Goal: Task Accomplishment & Management: Manage account settings

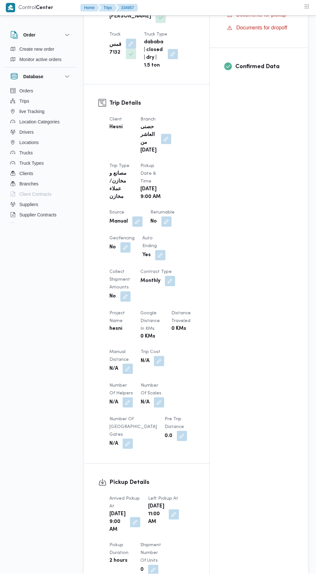
scroll to position [231, 0]
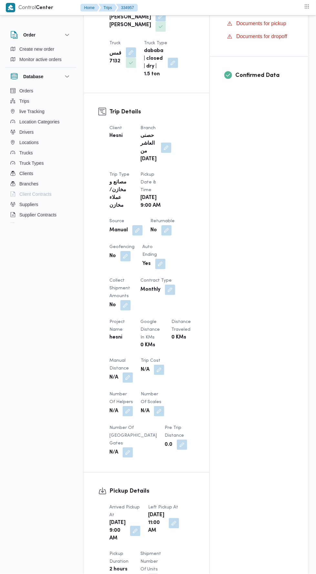
click at [133, 375] on button "button" at bounding box center [128, 378] width 10 height 10
click at [125, 406] on div "You are in a dialog. To close this dialog, hit escape. Manual Distance Save" at bounding box center [126, 396] width 112 height 30
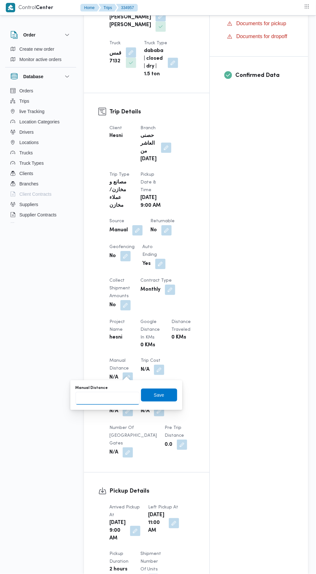
click at [112, 399] on input "Manual Distance" at bounding box center [108, 398] width 64 height 13
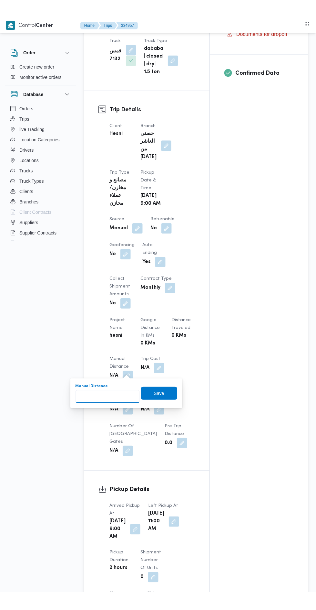
scroll to position [259, 0]
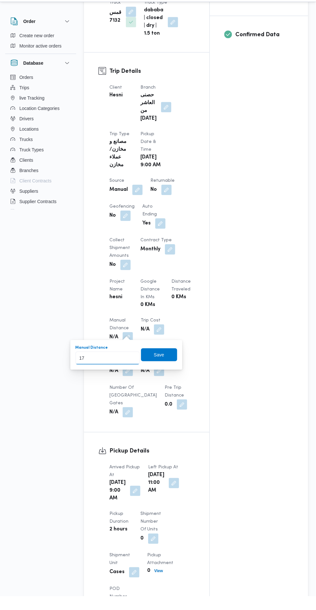
type input "178"
click at [156, 370] on span "Save" at bounding box center [159, 369] width 10 height 8
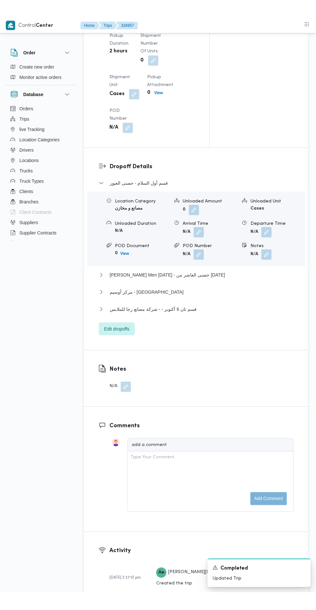
scroll to position [753, 0]
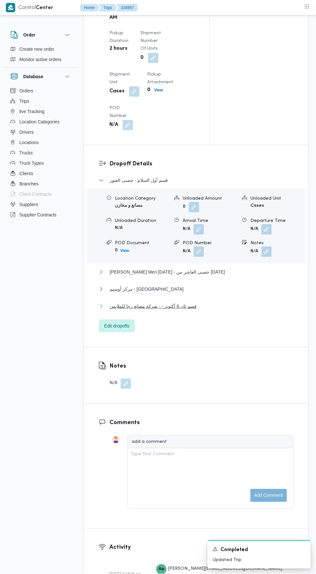
click at [219, 310] on button "قسم ثان 6 أكتوبر - - شركة مصانع رجا للملابس" at bounding box center [196, 307] width 195 height 8
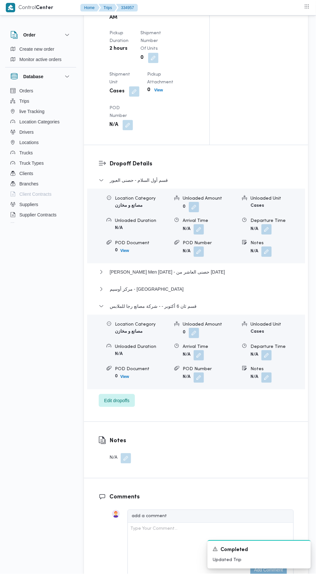
click at [282, 350] on div "Departure Time" at bounding box center [278, 347] width 54 height 7
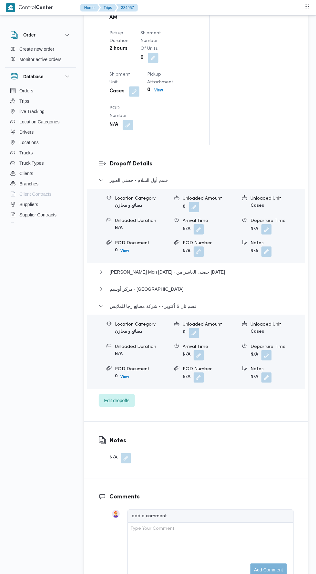
click at [267, 361] on button "button" at bounding box center [267, 355] width 10 height 10
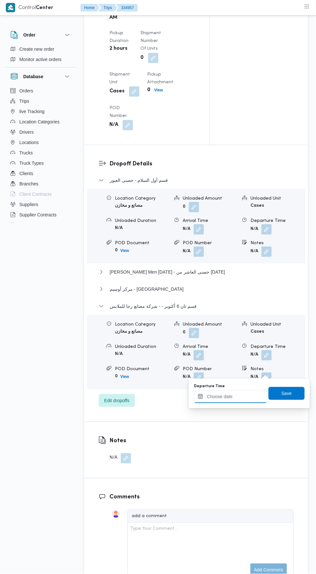
click at [244, 395] on input "Departure Time" at bounding box center [230, 396] width 73 height 13
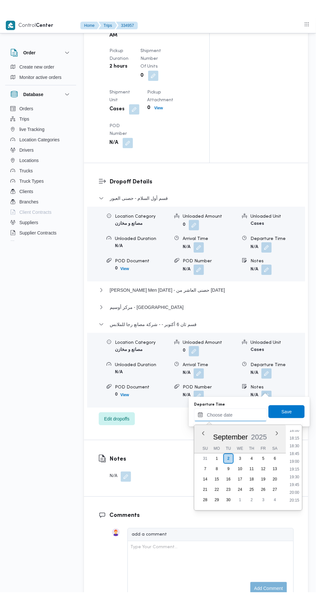
scroll to position [561, 0]
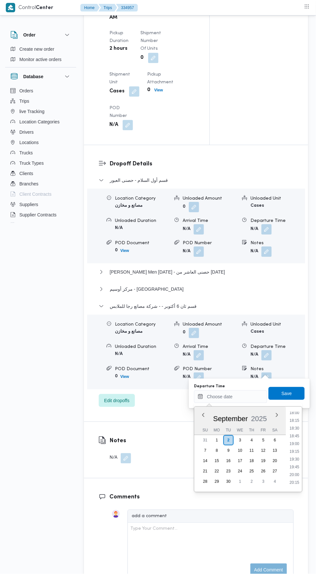
click at [294, 410] on div "Time 00:00 00:15 00:30 00:45 01:00 01:15 01:30 01:45 02:00 02:15 02:30 02:45 03…" at bounding box center [294, 449] width 16 height 85
click at [300, 421] on li "18:15" at bounding box center [295, 421] width 15 height 6
type input "02/09/2025 18:15"
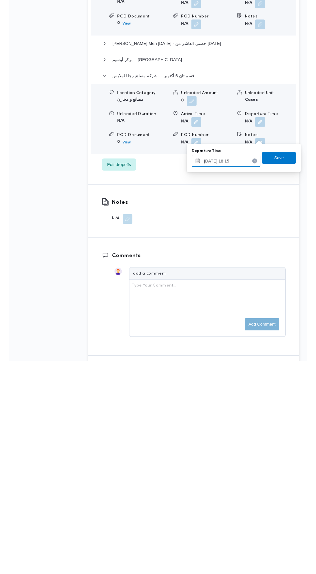
scroll to position [753, 0]
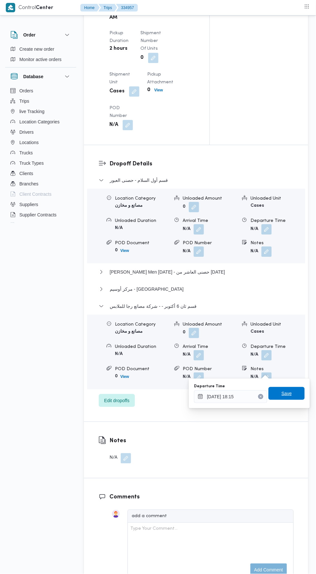
click at [295, 399] on span "Save" at bounding box center [287, 393] width 36 height 13
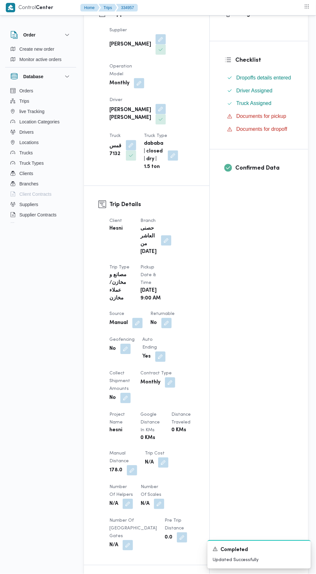
scroll to position [0, 0]
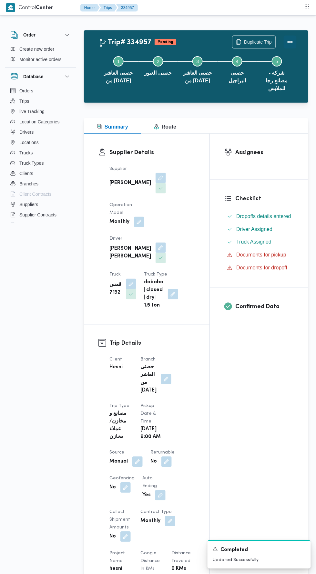
click at [288, 40] on button "Actions" at bounding box center [290, 42] width 13 height 13
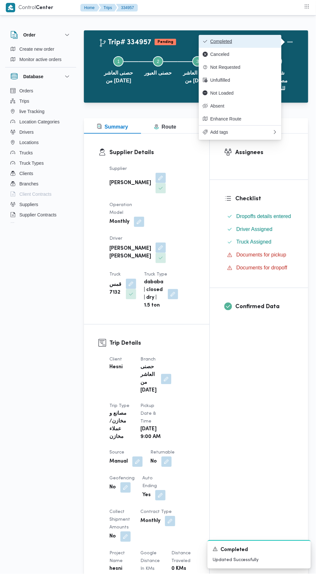
click at [255, 40] on span "Completed" at bounding box center [244, 41] width 67 height 5
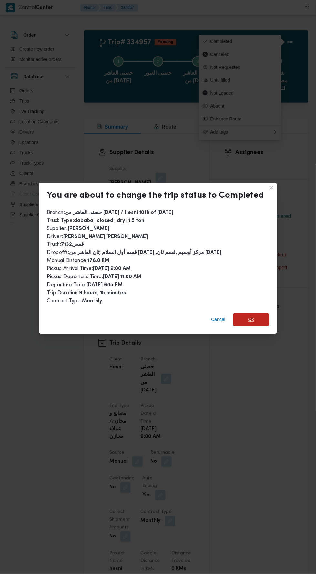
click at [264, 318] on span "Ok" at bounding box center [251, 320] width 36 height 13
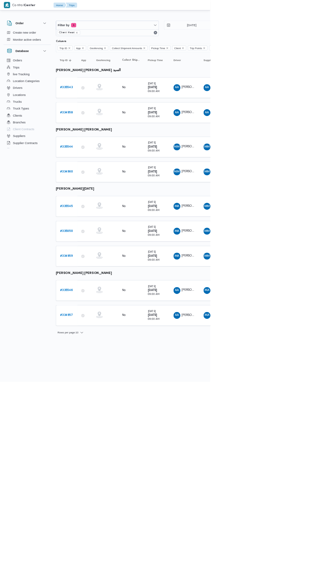
click at [105, 168] on b "# 334958" at bounding box center [99, 169] width 19 height 4
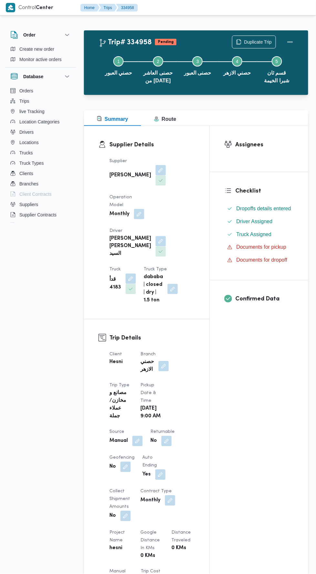
click at [189, 484] on div "Client Hesni Branch حصني الازهر Trip Type مصانع و مخازن/عملاء جملة Pickup date …" at bounding box center [152, 510] width 93 height 326
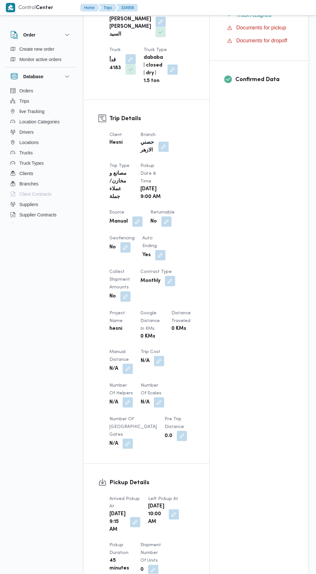
scroll to position [219, 0]
click at [128, 371] on button "button" at bounding box center [128, 370] width 10 height 10
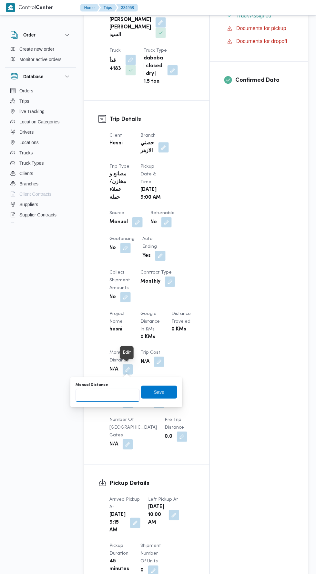
click at [119, 394] on input "Manual Distance" at bounding box center [108, 395] width 64 height 13
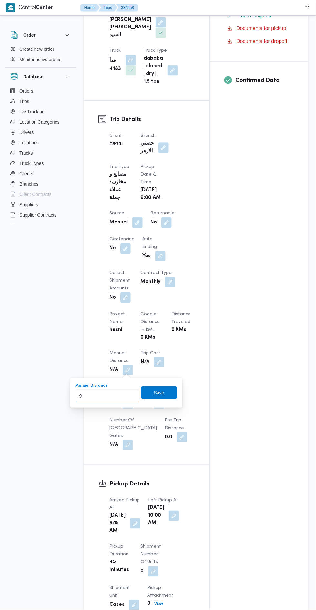
type input "90"
click at [172, 392] on span "Save" at bounding box center [159, 392] width 36 height 13
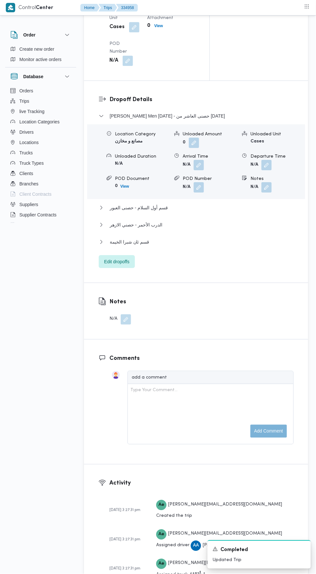
scroll to position [796, 0]
click at [207, 246] on button "قسم ثان شبرا الخيمة" at bounding box center [196, 243] width 195 height 8
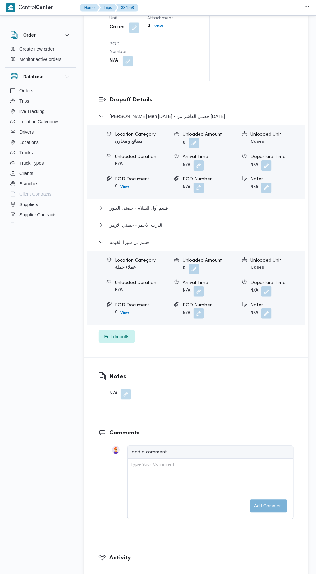
click at [271, 297] on button "button" at bounding box center [267, 291] width 10 height 10
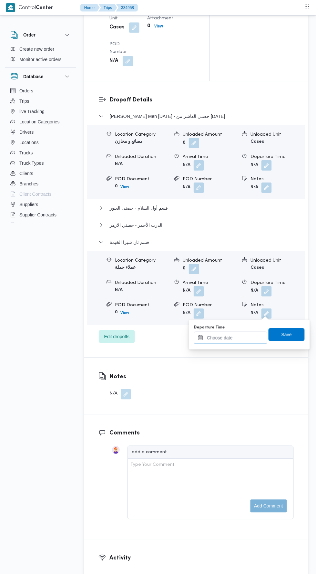
click at [240, 344] on input "Departure Time" at bounding box center [230, 338] width 73 height 13
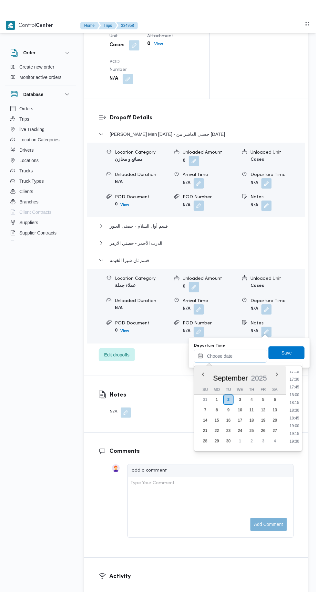
scroll to position [529, 0]
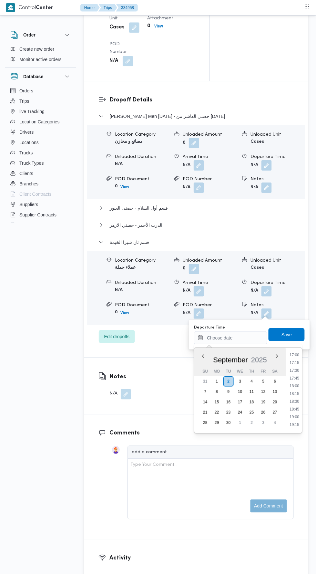
click at [296, 370] on li "17:30" at bounding box center [295, 370] width 15 height 6
type input "02/09/2025 17:30"
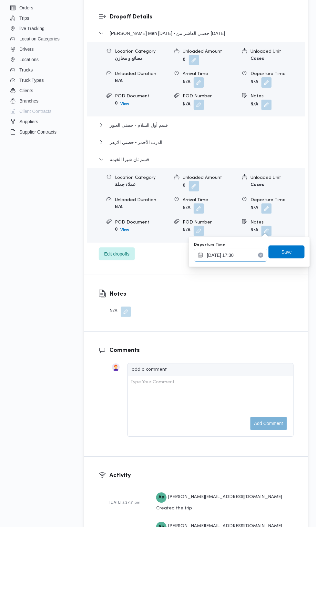
scroll to position [796, 0]
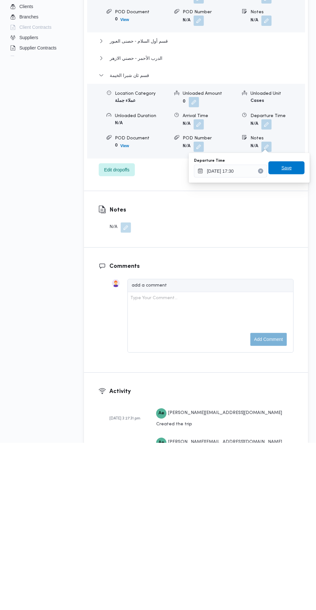
click at [303, 338] on span "Save" at bounding box center [287, 334] width 36 height 13
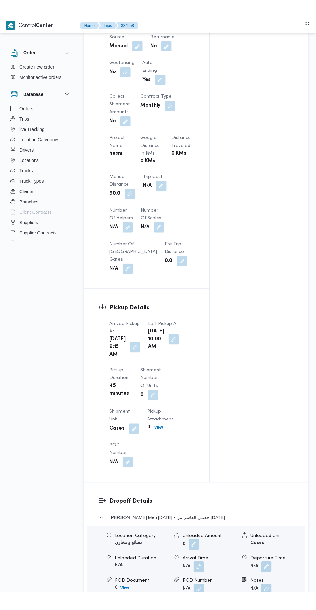
scroll to position [0, 0]
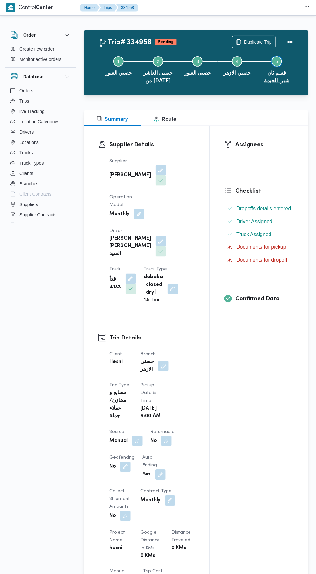
click at [283, 48] on button "Step 5 is incomplete 5 قسم ثان شبرا الخيمة" at bounding box center [277, 68] width 40 height 41
click at [294, 42] on button "Actions" at bounding box center [290, 42] width 13 height 13
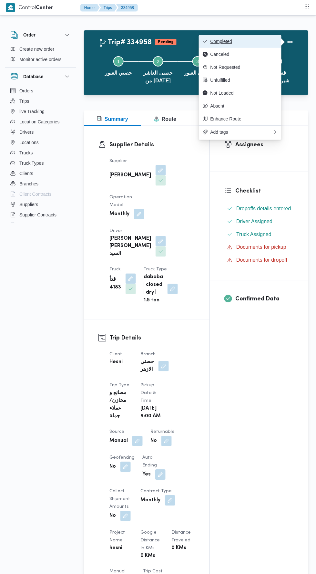
click at [266, 41] on span "Completed" at bounding box center [244, 41] width 67 height 5
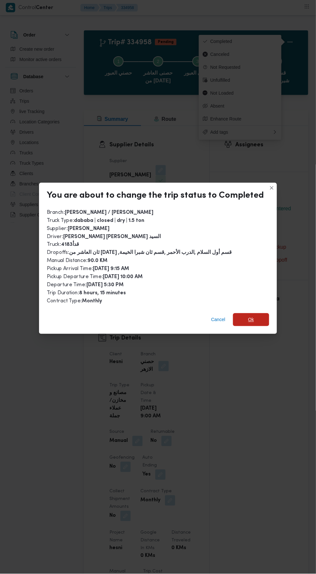
click at [259, 317] on span "Ok" at bounding box center [251, 320] width 36 height 13
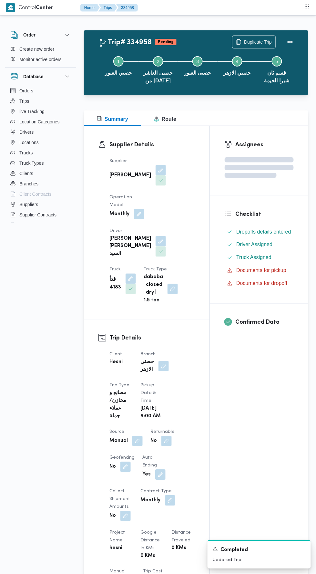
click at [240, 404] on div "Assignees Checklist Dropoffs details entered Driver Assigned Truck Assigned Doc…" at bounding box center [259, 501] width 99 height 751
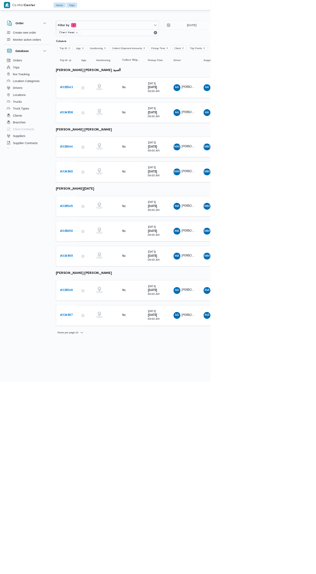
click at [100, 346] on b "# 335050" at bounding box center [99, 348] width 19 height 4
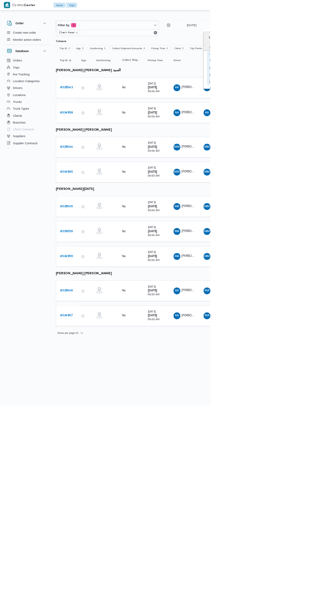
type input "[DATE]"
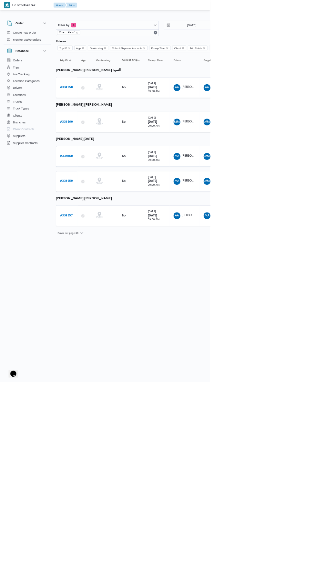
click at [103, 182] on b "# 334960" at bounding box center [100, 183] width 20 height 4
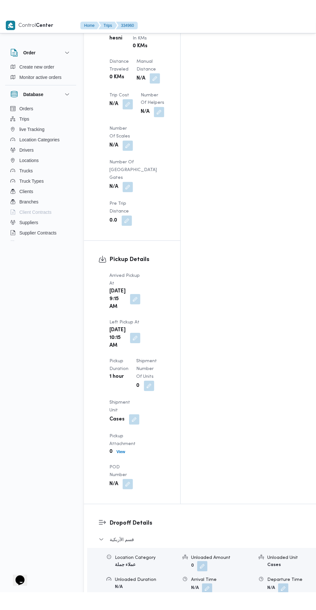
scroll to position [651, 0]
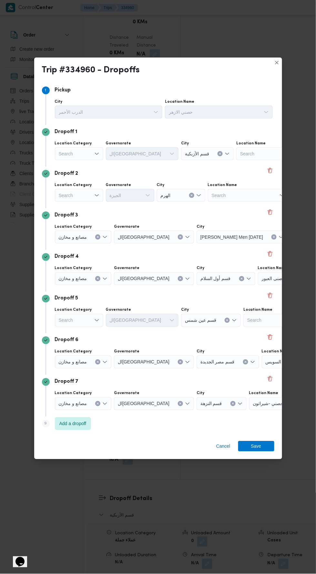
click at [85, 155] on div "Search" at bounding box center [79, 153] width 48 height 13
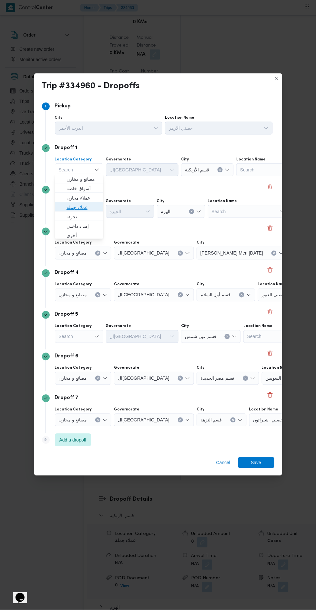
click at [96, 206] on span "عملاء جملة" at bounding box center [83, 208] width 33 height 8
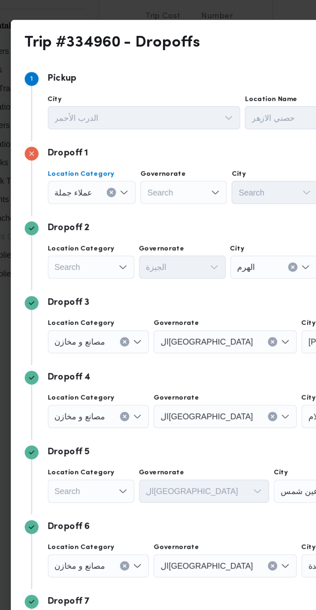
click at [137, 170] on div "Search" at bounding box center [131, 169] width 48 height 13
type input "جيز"
click at [138, 179] on span "ال جيز ة" at bounding box center [134, 179] width 33 height 8
click at [178, 167] on div "Search" at bounding box center [182, 169] width 48 height 13
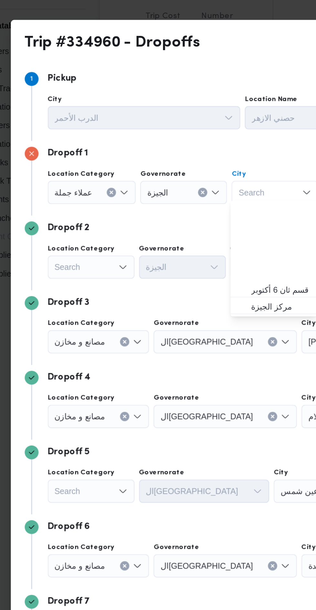
scroll to position [169, 0]
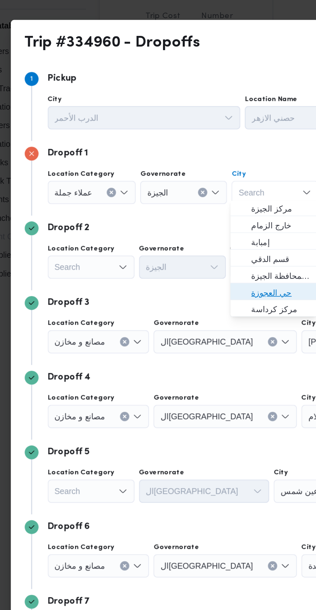
click at [185, 223] on span "حي العجوزة" at bounding box center [185, 226] width 33 height 8
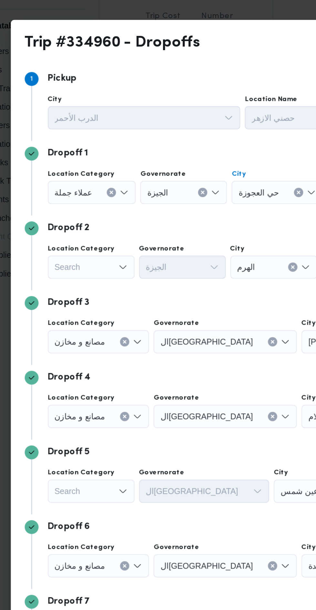
click at [92, 210] on div "Search" at bounding box center [79, 211] width 48 height 13
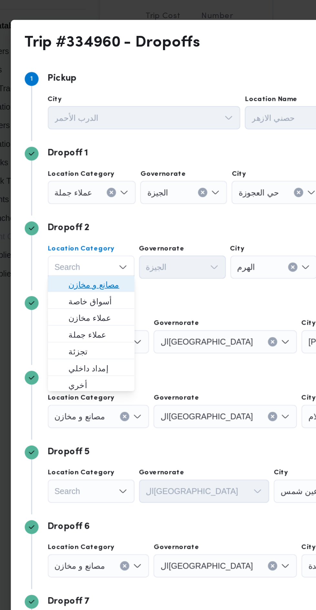
click at [82, 217] on span "مصانع و مخازن" at bounding box center [79, 221] width 43 height 10
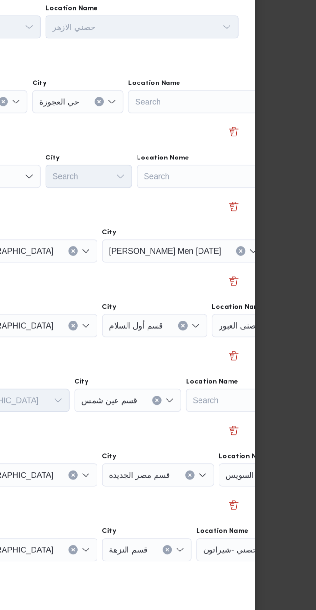
scroll to position [651, 0]
click at [256, 205] on div "Search" at bounding box center [256, 211] width 81 height 13
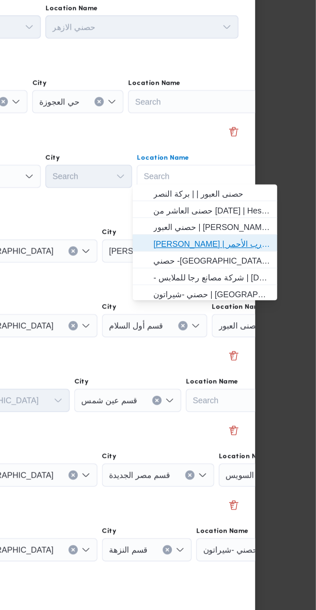
click at [265, 249] on span "حصني الازهر | سوق الازهر كل انواع القماش السواريه | الدرب الأحمر" at bounding box center [258, 249] width 65 height 8
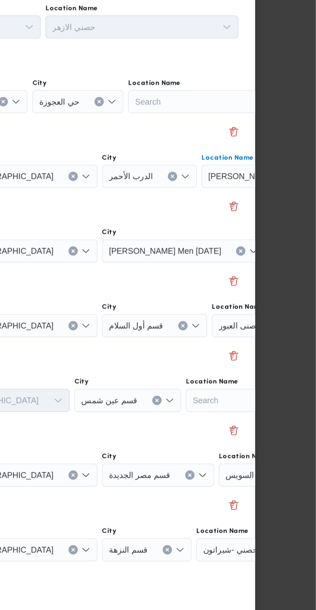
click at [294, 250] on span "حصنى العاشر من رمضان" at bounding box center [318, 252] width 49 height 7
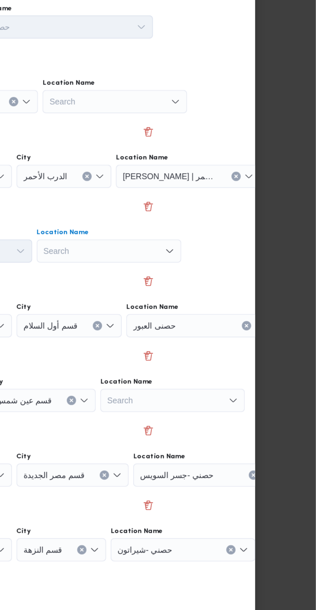
scroll to position [0, 24]
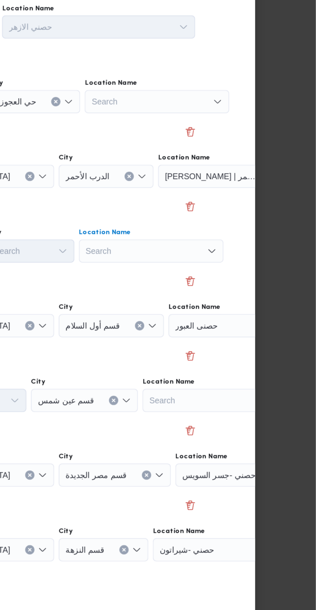
click at [242, 251] on div "Search Combo box. Selected. Combo box input. Search. Type some text or, to disp…" at bounding box center [224, 253] width 81 height 13
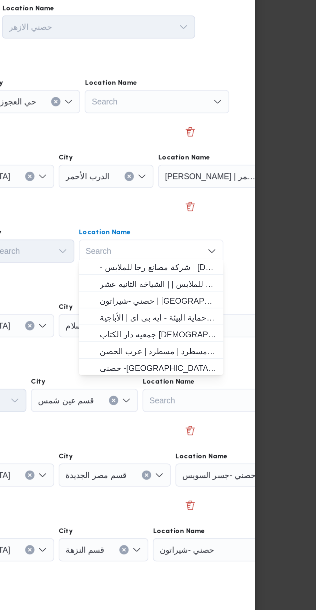
scroll to position [48, 0]
click at [250, 282] on span "حصني -شيراتون | 7 الخليلي | شيراتون المطار" at bounding box center [228, 281] width 65 height 8
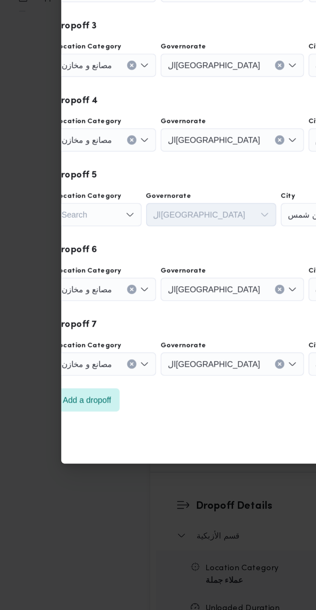
scroll to position [651, 0]
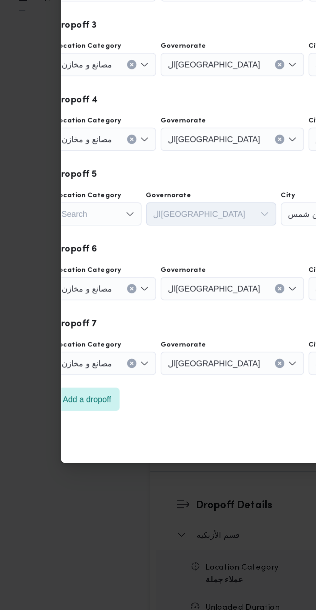
click at [73, 294] on icon "Clear input" at bounding box center [74, 295] width 2 height 2
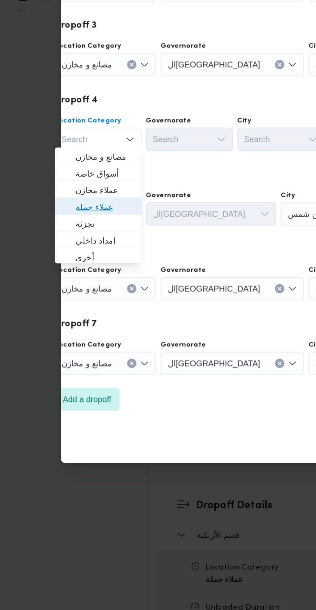
click at [64, 333] on span "عملاء جملة" at bounding box center [58, 333] width 33 height 8
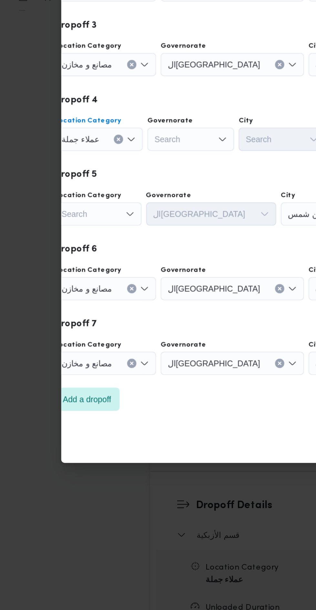
click at [103, 292] on div "Search" at bounding box center [106, 294] width 48 height 13
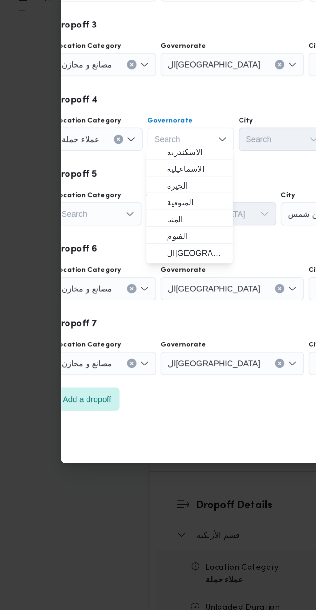
scroll to position [40, 0]
click at [112, 357] on span "القاهرة" at bounding box center [109, 358] width 33 height 8
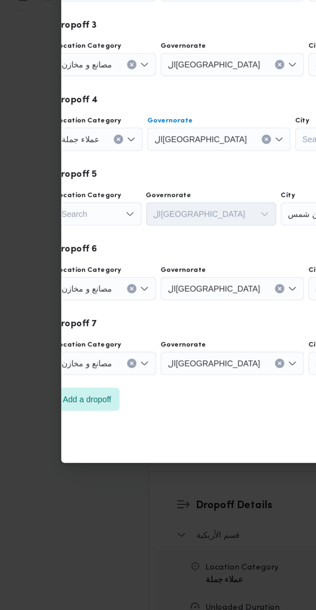
click at [169, 291] on input "City" at bounding box center [169, 295] width 1 height 8
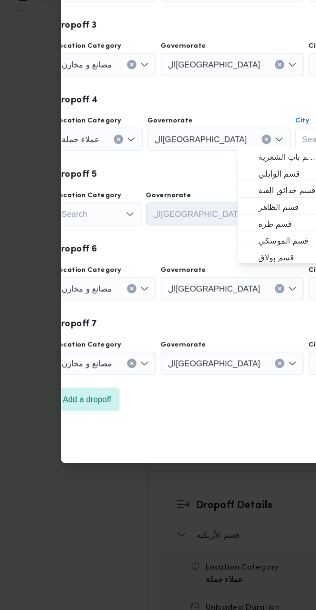
type input "ه"
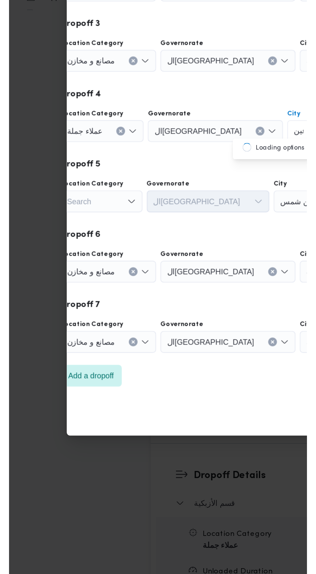
scroll to position [0, 0]
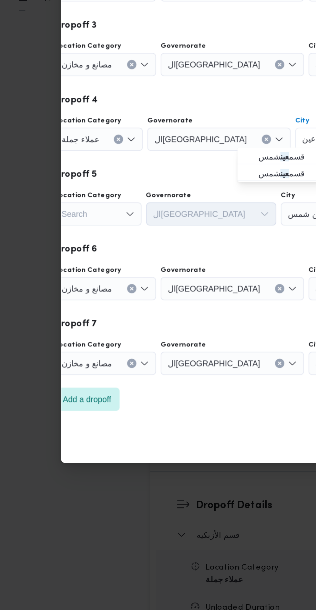
type input "عين"
click at [141, 311] on icon "button" at bounding box center [139, 313] width 5 height 5
click at [66, 335] on div "Search" at bounding box center [55, 336] width 48 height 13
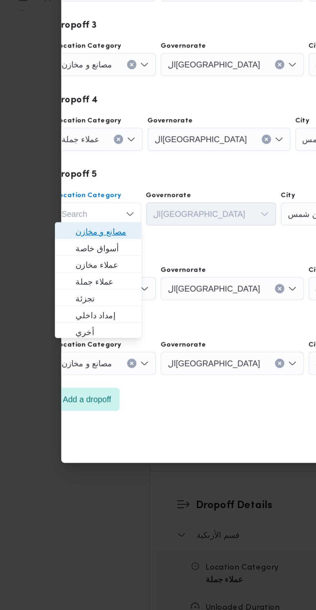
click at [68, 344] on span "مصانع و مخازن" at bounding box center [58, 346] width 33 height 8
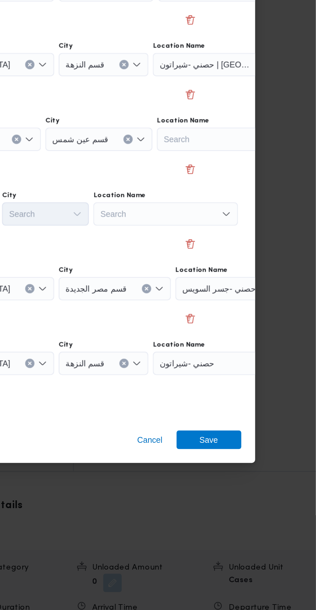
click at [261, 330] on div "Search" at bounding box center [232, 336] width 81 height 13
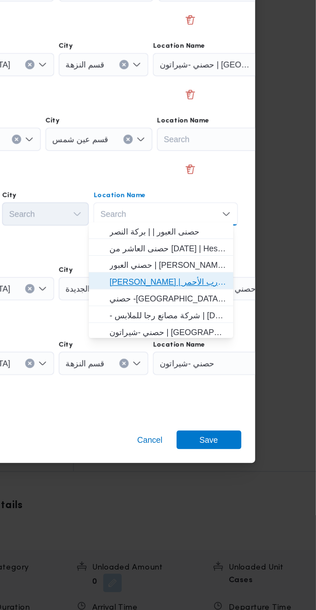
click at [249, 374] on span "حصني الازهر | سوق الازهر كل انواع القماش السواريه | الدرب الأحمر" at bounding box center [233, 374] width 65 height 8
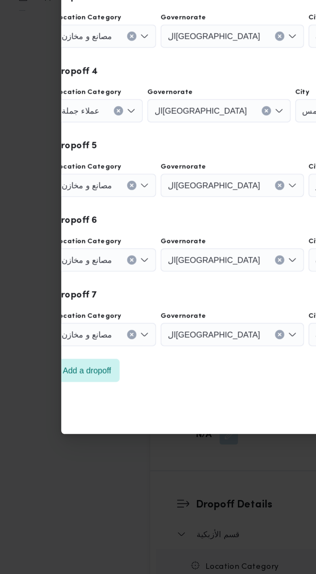
click at [71, 360] on button "Clear input" at bounding box center [73, 362] width 5 height 5
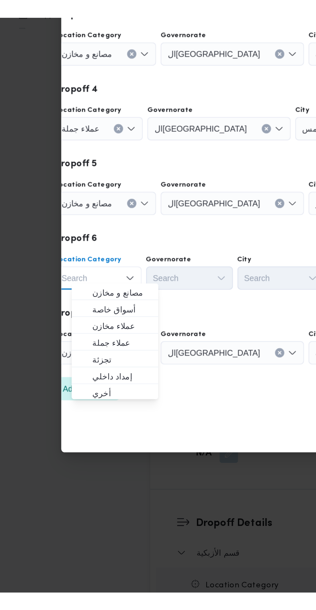
scroll to position [0, 15]
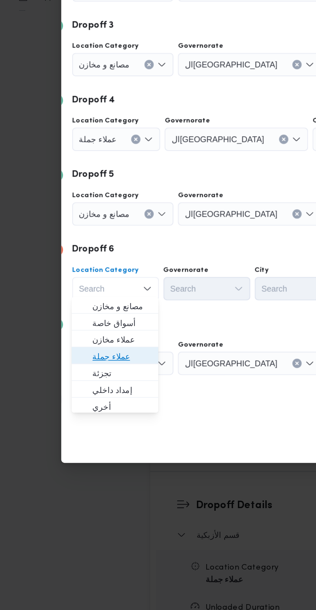
click at [68, 414] on span "عملاء جملة" at bounding box center [68, 416] width 33 height 8
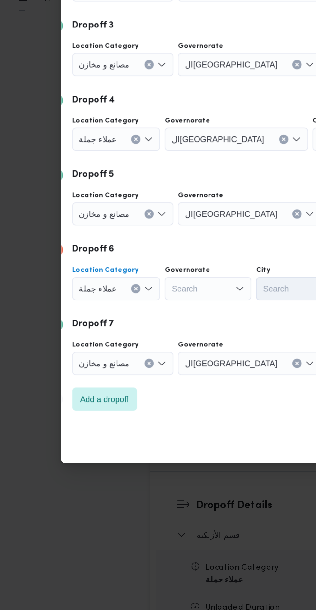
click at [123, 372] on div "Search" at bounding box center [116, 378] width 48 height 13
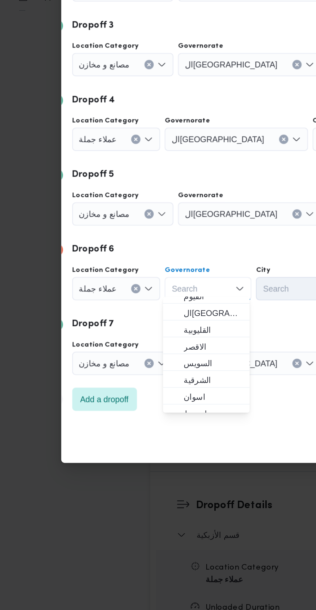
scroll to position [90, 0]
click at [126, 389] on span "القاهرة" at bounding box center [119, 392] width 33 height 8
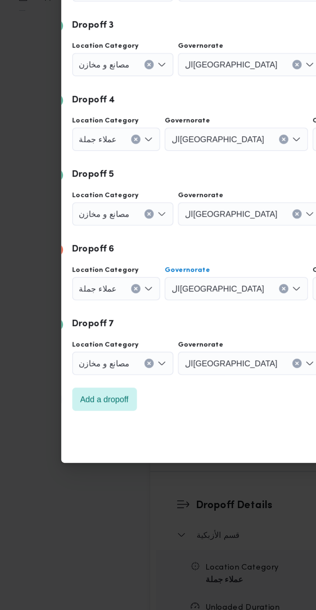
click at [175, 374] on div "Search" at bounding box center [199, 378] width 48 height 13
type input "زمال"
click at [165, 388] on span "قسم ال زمال ك" at bounding box center [170, 388] width 33 height 8
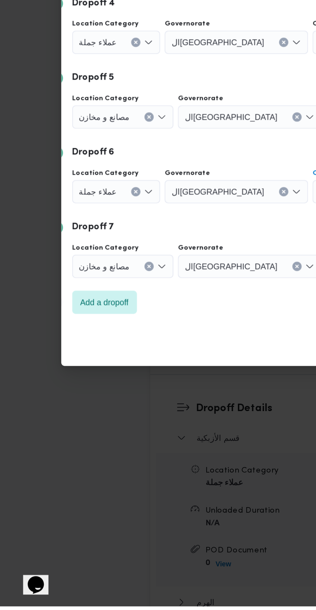
scroll to position [651, 0]
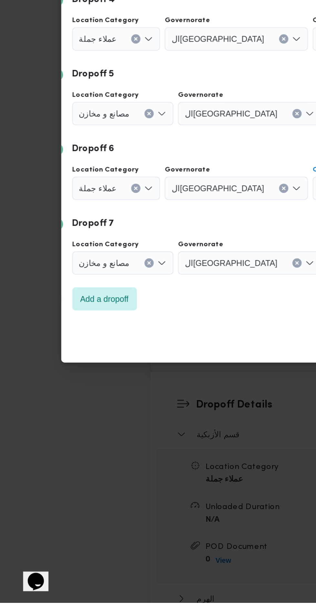
click at [81, 417] on button "Clear input" at bounding box center [83, 419] width 5 height 5
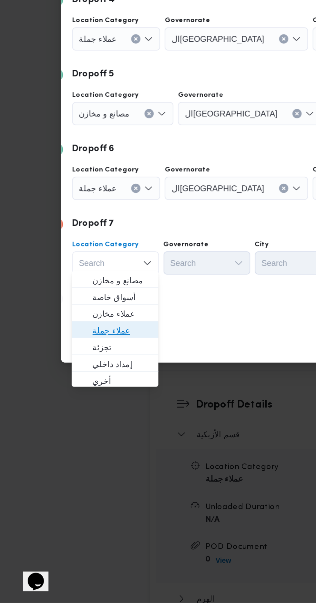
click at [74, 456] on span "عملاء جملة" at bounding box center [68, 458] width 33 height 8
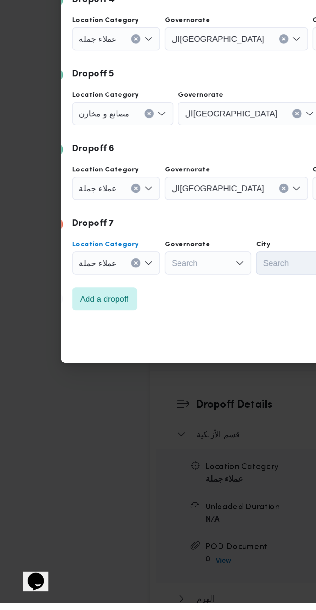
click at [122, 417] on div "Search" at bounding box center [116, 419] width 48 height 13
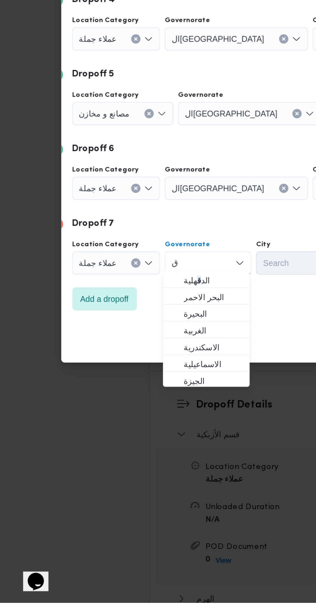
scroll to position [0, 0]
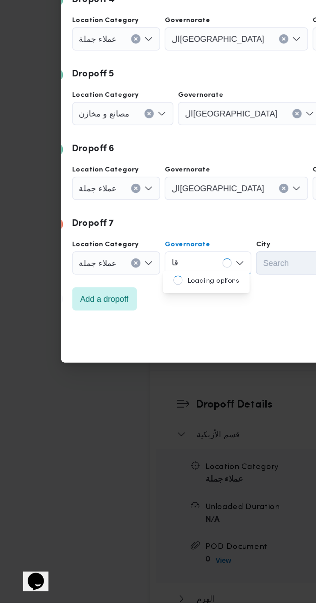
type input "قاه"
type input "جي"
click at [118, 427] on span "ال جي زة" at bounding box center [119, 430] width 33 height 8
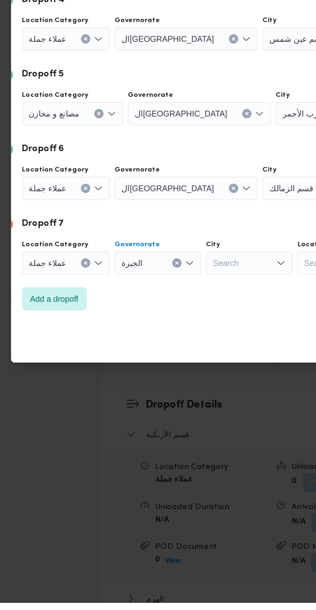
click at [160, 413] on div "Search" at bounding box center [167, 419] width 48 height 13
type input "هرم"
click at [168, 428] on span "ال هرم" at bounding box center [170, 430] width 33 height 8
click at [69, 436] on span "Add a dropoff" at bounding box center [58, 440] width 27 height 8
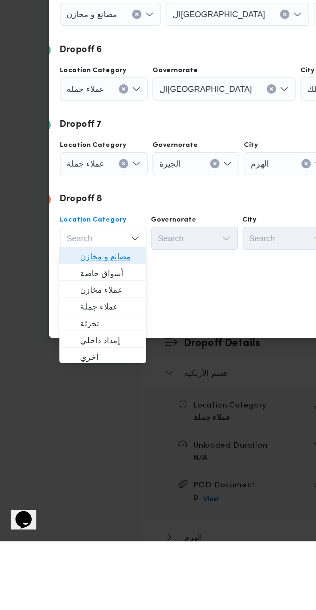
click at [80, 448] on span "مصانع و مخازن" at bounding box center [68, 451] width 33 height 8
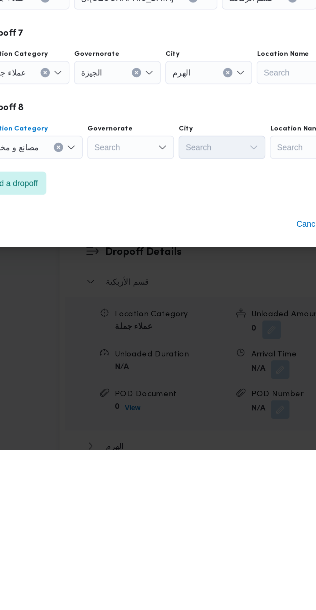
scroll to position [651, 0]
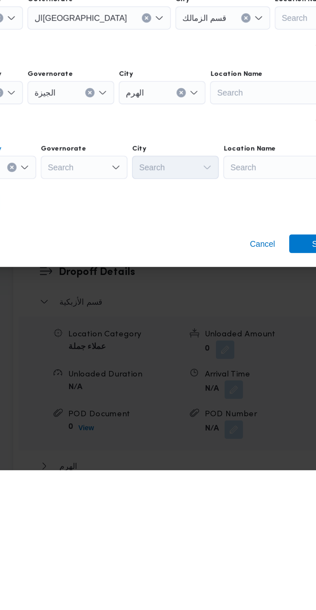
click at [206, 438] on input "Location Name" at bounding box center [206, 441] width 1 height 8
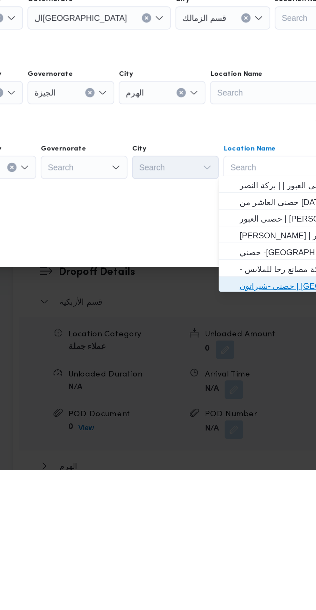
click at [223, 507] on span "حصني -شيراتون | 7 الخليلي | شيراتون المطار" at bounding box center [243, 507] width 65 height 8
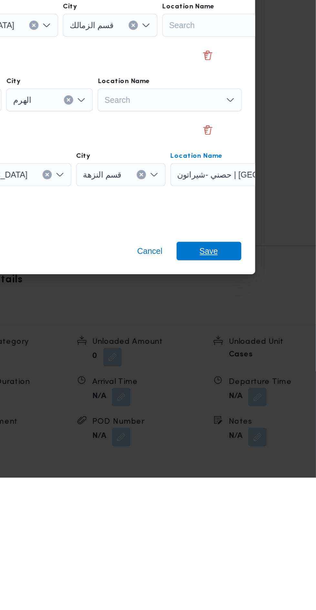
click at [257, 481] on span "Save" at bounding box center [256, 483] width 10 height 10
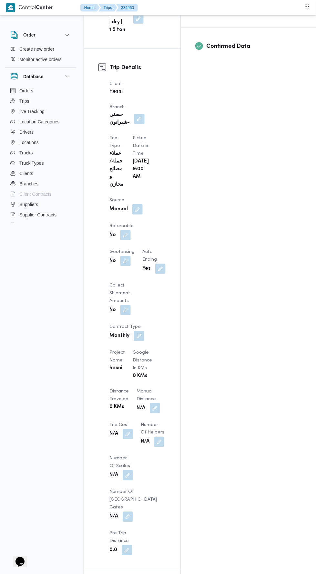
scroll to position [296, 0]
click at [150, 404] on button "button" at bounding box center [155, 409] width 10 height 10
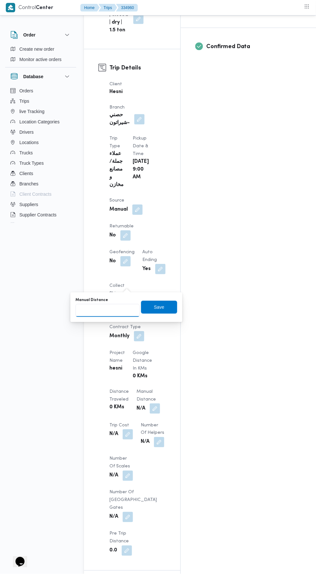
click at [119, 311] on input "Manual Distance" at bounding box center [108, 310] width 64 height 13
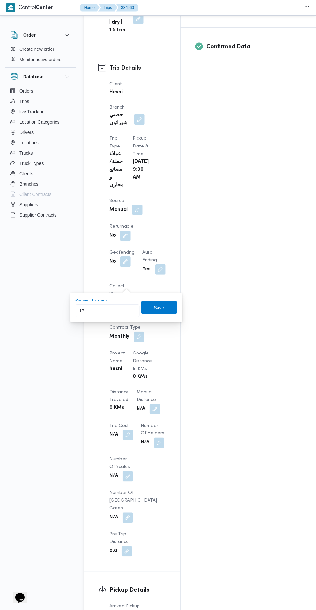
type input "172"
click at [163, 302] on span "Save" at bounding box center [159, 307] width 36 height 13
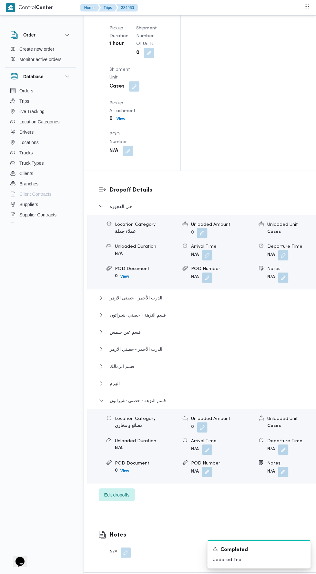
scroll to position [964, 0]
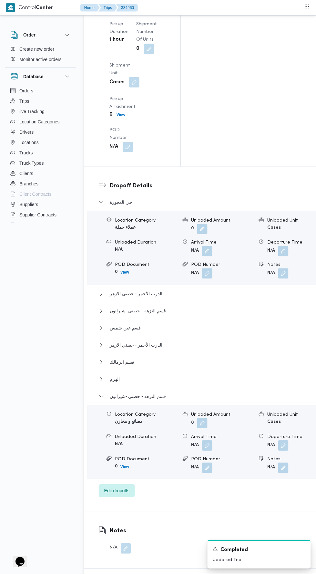
click at [279, 441] on button "button" at bounding box center [284, 446] width 10 height 10
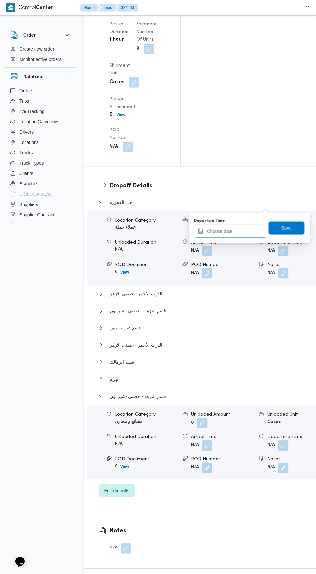
click at [259, 234] on input "Departure Time" at bounding box center [230, 231] width 73 height 13
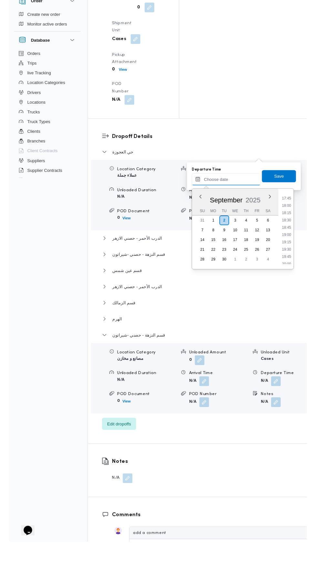
scroll to position [549, 0]
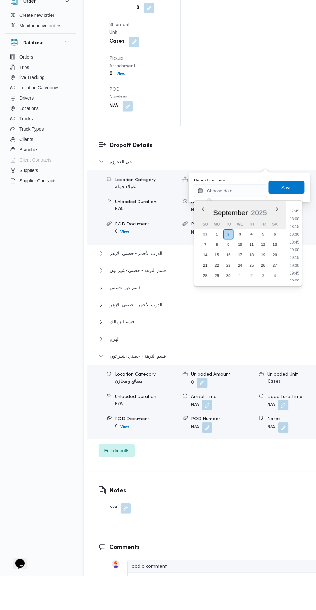
click at [298, 251] on li "18:00" at bounding box center [295, 253] width 15 height 6
type input "02/09/2025 18:00"
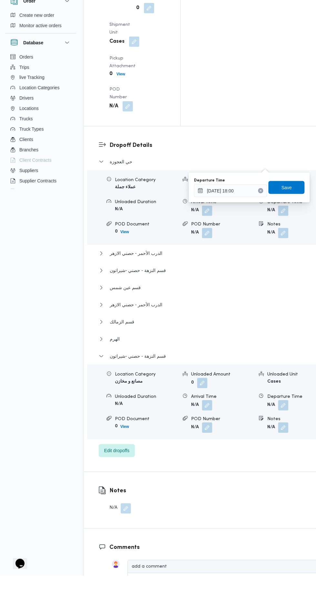
click at [296, 229] on div "Departure Time 02/09/2025 18:00 Save" at bounding box center [250, 221] width 112 height 21
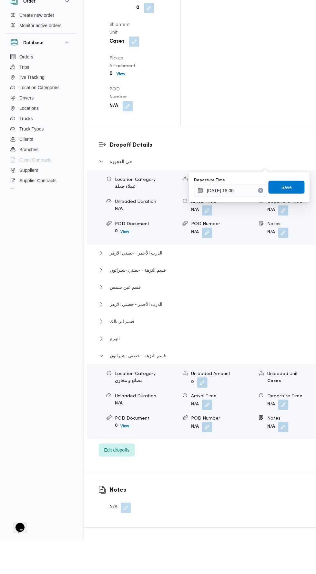
scroll to position [971, 0]
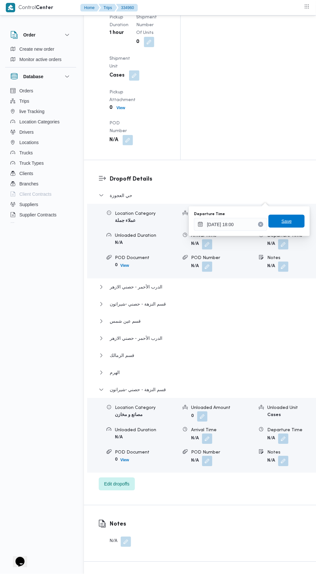
click at [292, 220] on span "Save" at bounding box center [287, 222] width 10 height 8
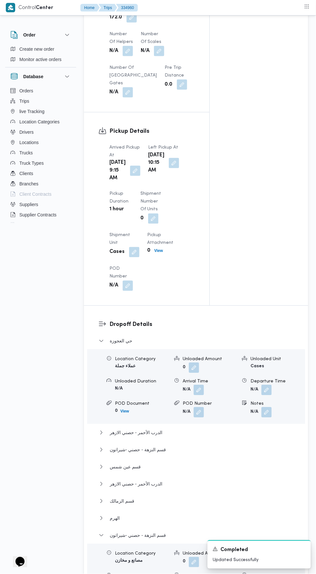
scroll to position [0, 0]
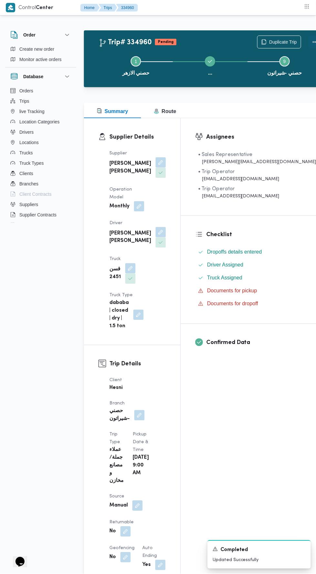
click at [309, 46] on button "Actions" at bounding box center [315, 42] width 13 height 13
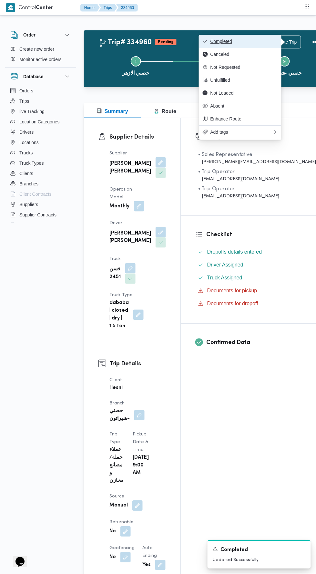
click at [266, 37] on button "Completed" at bounding box center [240, 41] width 83 height 13
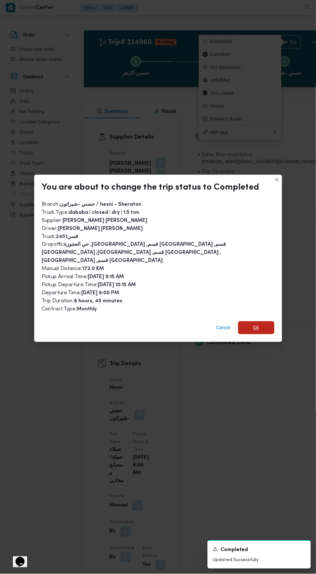
click at [263, 322] on span "Ok" at bounding box center [257, 328] width 36 height 13
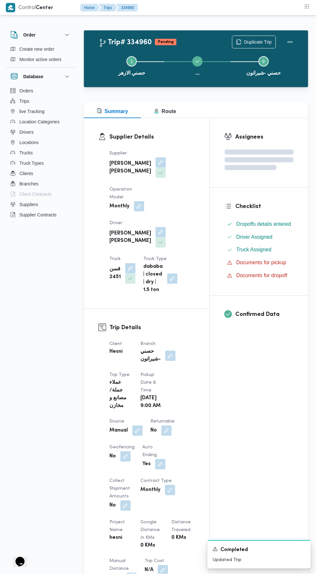
click at [262, 440] on div "Assignees Checklist Dropoffs details entered Driver Assigned Truck Assigned Doc…" at bounding box center [259, 492] width 99 height 749
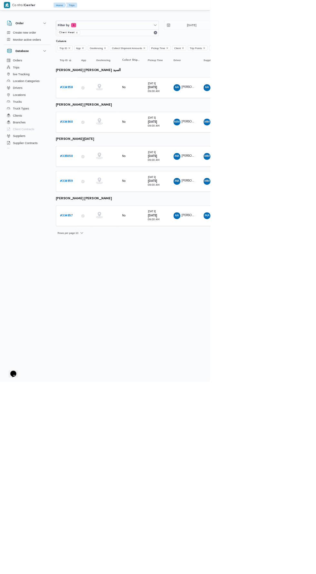
click at [100, 233] on b "# 335050" at bounding box center [99, 235] width 19 height 4
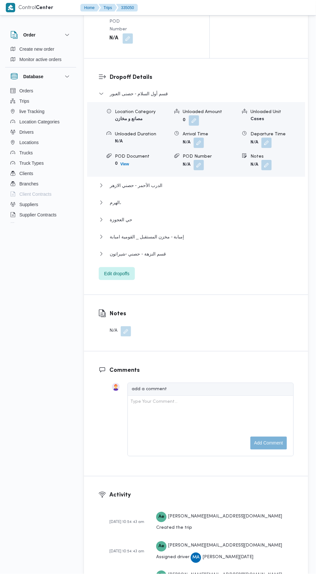
scroll to position [823, 0]
click at [123, 279] on span "Edit dropoffs" at bounding box center [116, 275] width 25 height 8
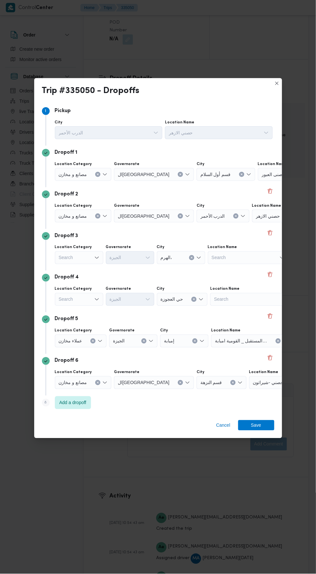
click at [257, 215] on div "حصني الازهر" at bounding box center [292, 216] width 81 height 13
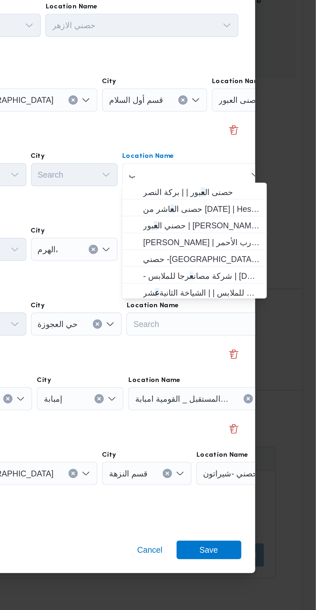
scroll to position [0, 0]
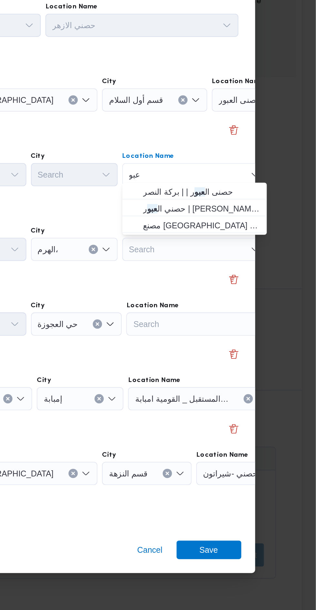
type input "عبو"
click at [260, 257] on span "مصنع نيو بورن | مصنع نيوبورن للملابس الجاهزه | null" at bounding box center [252, 261] width 65 height 8
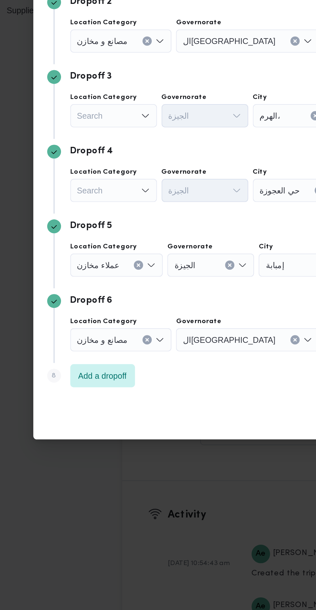
scroll to position [823, 0]
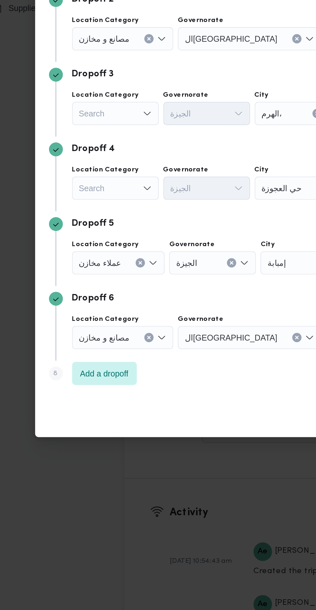
click at [87, 270] on div "Search" at bounding box center [79, 273] width 48 height 13
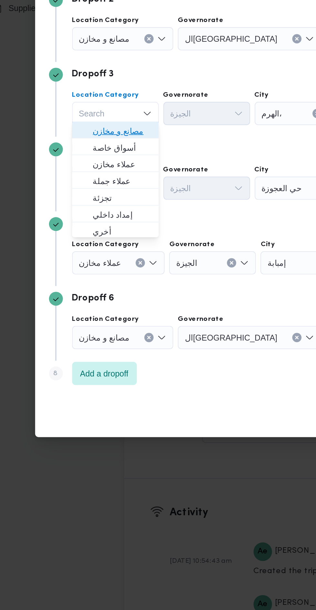
click at [91, 281] on span "مصانع و مخازن" at bounding box center [83, 284] width 33 height 8
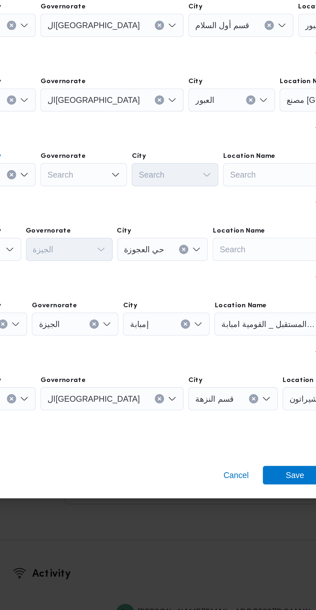
click at [237, 274] on div "Search" at bounding box center [256, 273] width 81 height 13
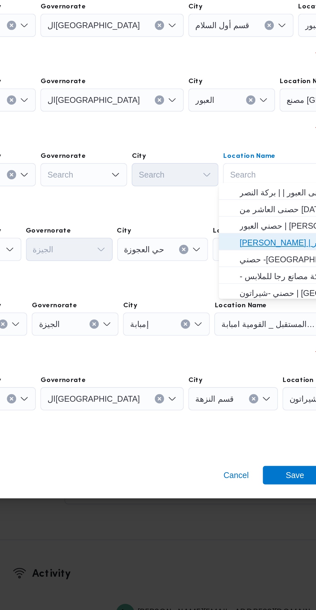
click at [249, 312] on span "حصني الازهر | سوق الازهر كل انواع القماش السواريه | الدرب الأحمر" at bounding box center [258, 312] width 65 height 8
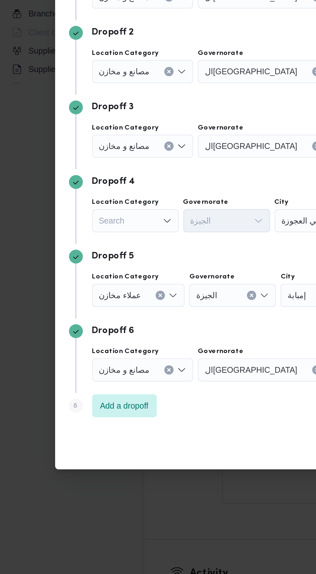
click at [87, 298] on div "Search" at bounding box center [79, 299] width 48 height 13
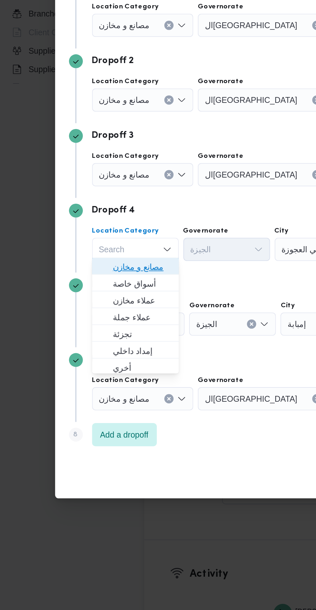
click at [94, 327] on span "مصانع و مخازن" at bounding box center [83, 325] width 33 height 8
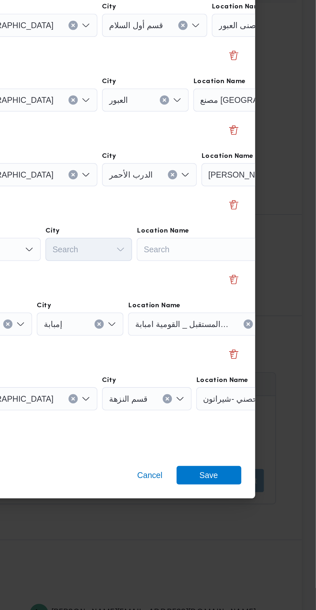
click at [262, 309] on div "Search" at bounding box center [256, 315] width 81 height 13
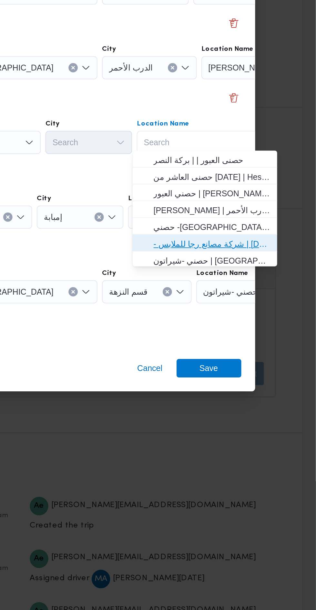
click at [267, 371] on span "- شركة مصانع رجا للملابس | Raja Clothing Co. | الشياخة الثانية عشر" at bounding box center [258, 372] width 65 height 8
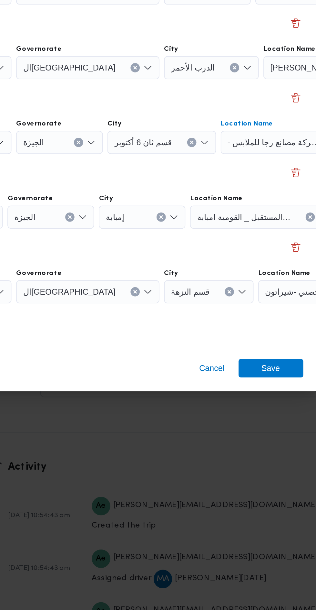
click at [273, 356] on div "مخزن المستقبل _ القومية امبابة" at bounding box center [251, 357] width 81 height 13
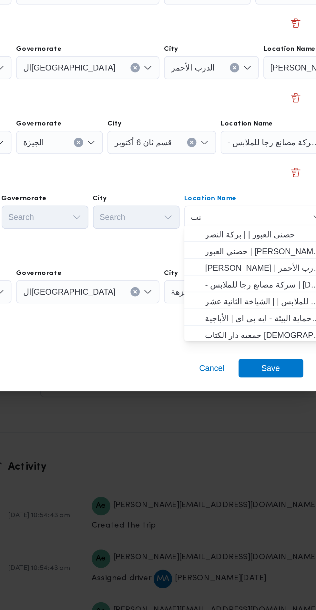
scroll to position [0, 0]
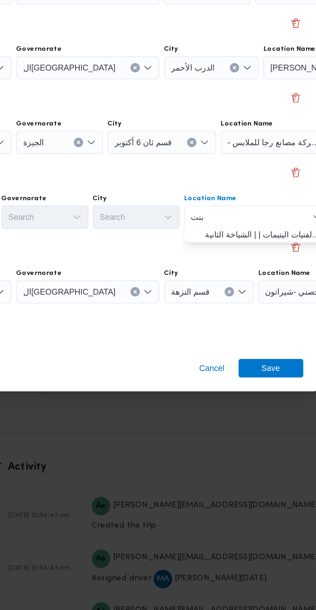
type input "بنت"
click at [265, 368] on span "جمعية ا بنت ى لرعاية الفتيات اليتيمات | | الشياخة الثانية" at bounding box center [252, 367] width 65 height 8
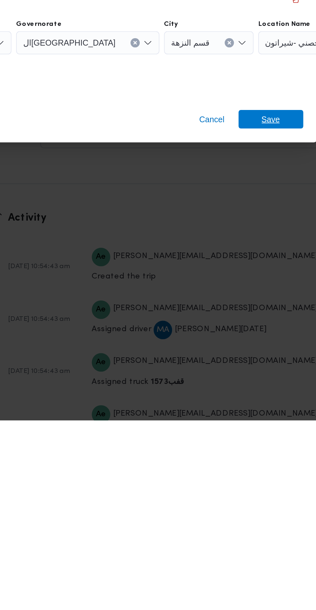
click at [249, 441] on span "Save" at bounding box center [257, 441] width 36 height 10
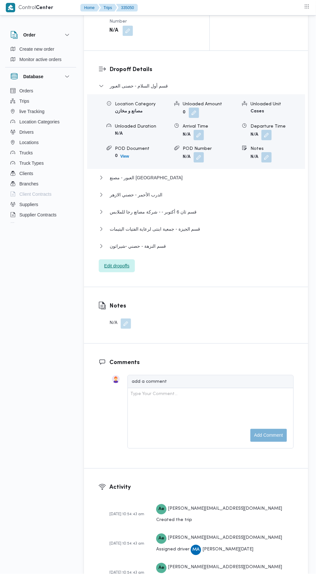
scroll to position [822, 0]
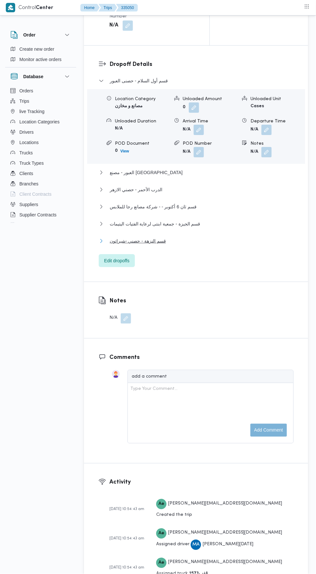
click at [188, 245] on button "قسم النزهة - حصني -شيراتون" at bounding box center [196, 241] width 195 height 8
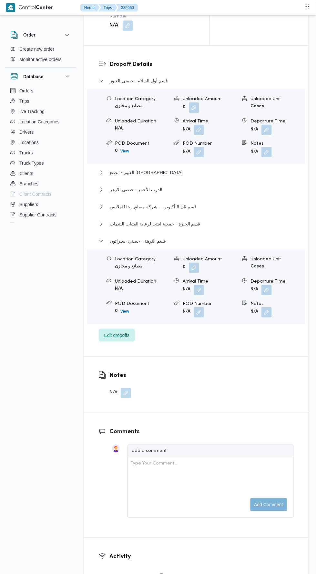
click at [271, 295] on span at bounding box center [266, 290] width 14 height 10
click at [270, 295] on button "button" at bounding box center [267, 290] width 10 height 10
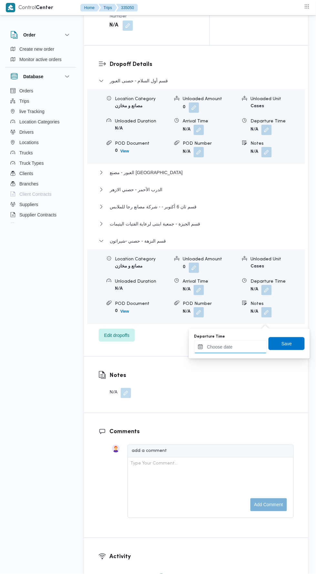
click at [243, 345] on input "Departure Time" at bounding box center [230, 347] width 73 height 13
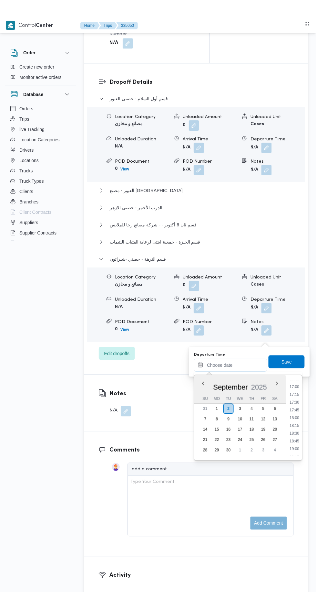
scroll to position [524, 0]
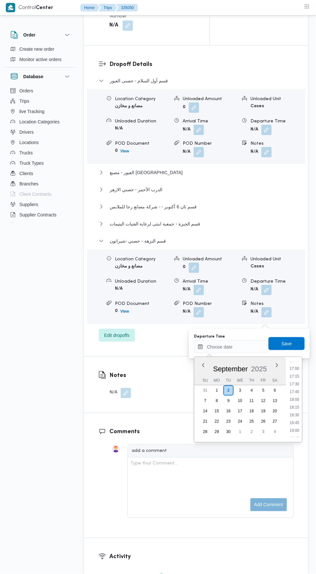
click at [292, 399] on li "18:00" at bounding box center [295, 400] width 15 height 6
type input "02/09/2025 18:00"
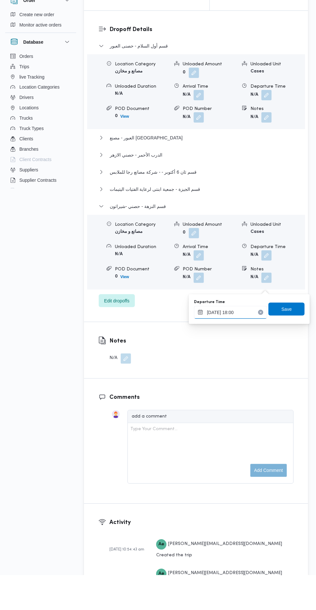
scroll to position [822, 0]
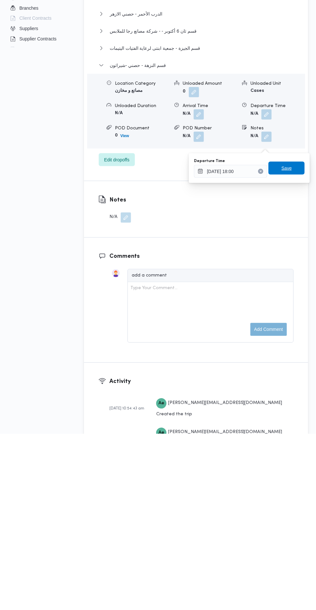
click at [284, 341] on span "Save" at bounding box center [287, 344] width 10 height 8
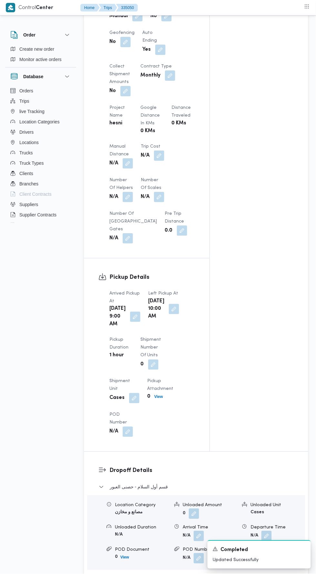
scroll to position [414, 0]
click at [129, 170] on button "button" at bounding box center [128, 164] width 10 height 10
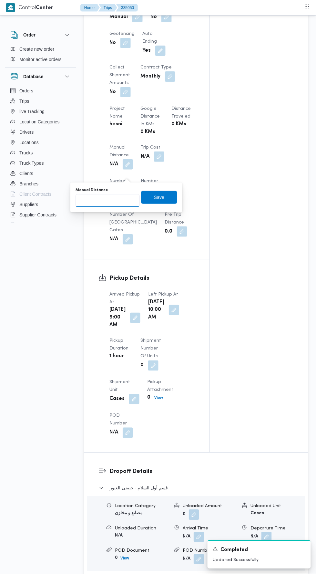
click at [118, 200] on input "Manual Distance" at bounding box center [108, 200] width 64 height 13
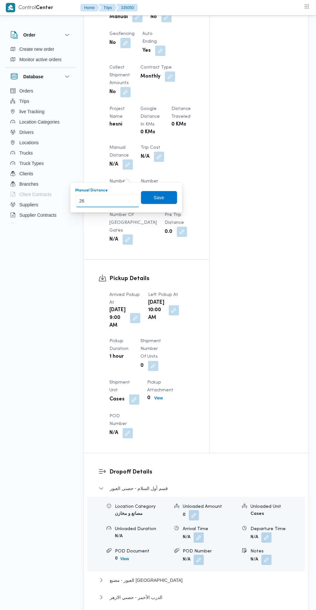
type input "261"
click at [158, 199] on span "Save" at bounding box center [159, 198] width 10 height 8
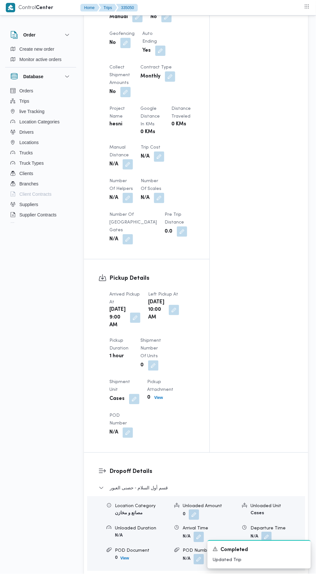
scroll to position [0, 0]
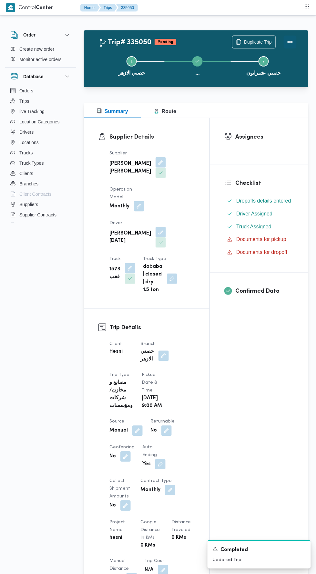
click at [296, 47] on button "Actions" at bounding box center [290, 42] width 13 height 13
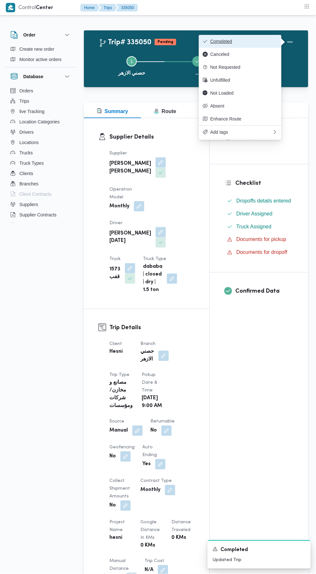
click at [261, 43] on span "Completed" at bounding box center [244, 41] width 67 height 5
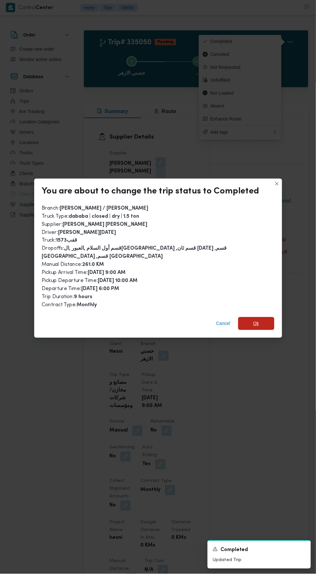
click at [254, 320] on span "Ok" at bounding box center [257, 324] width 6 height 8
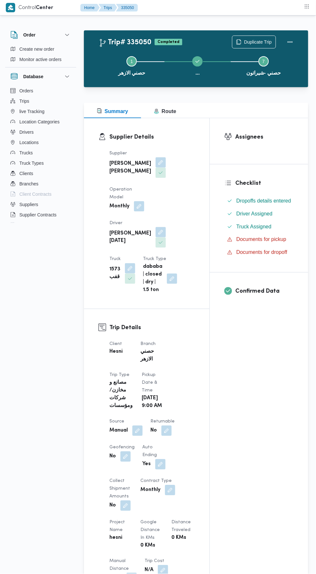
click at [252, 399] on div "Assignees Checklist Dropoffs details entered Driver Assigned Truck Assigned Doc…" at bounding box center [259, 492] width 99 height 749
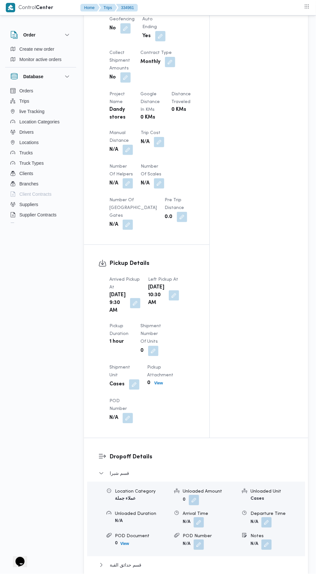
scroll to position [455, 0]
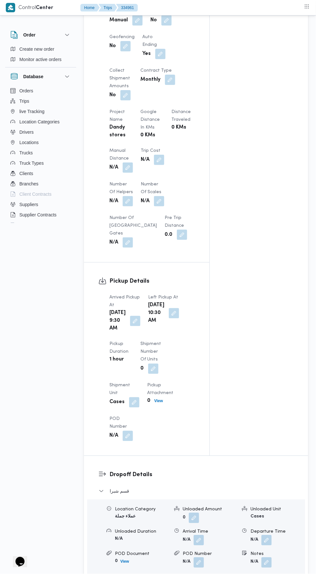
click at [129, 163] on button "button" at bounding box center [128, 168] width 10 height 10
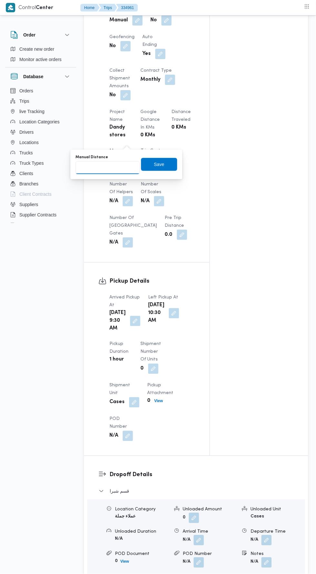
click at [114, 167] on input "Manual Distance" at bounding box center [108, 167] width 64 height 13
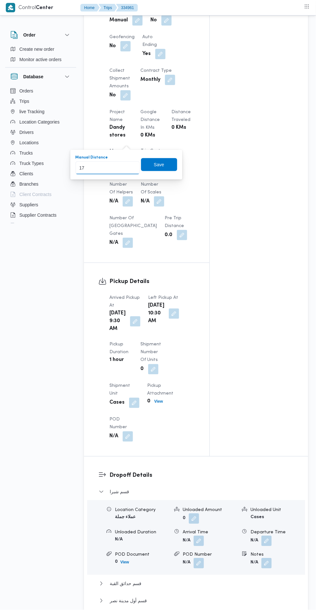
type input "170"
click at [165, 163] on span "Save" at bounding box center [159, 164] width 36 height 13
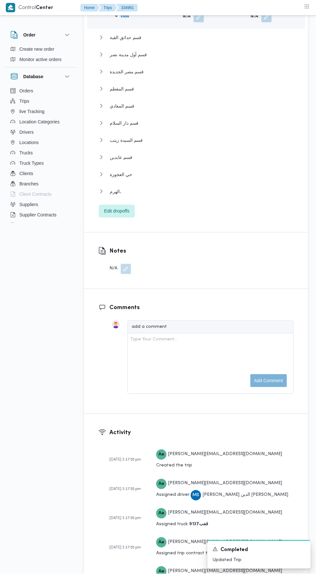
scroll to position [997, 0]
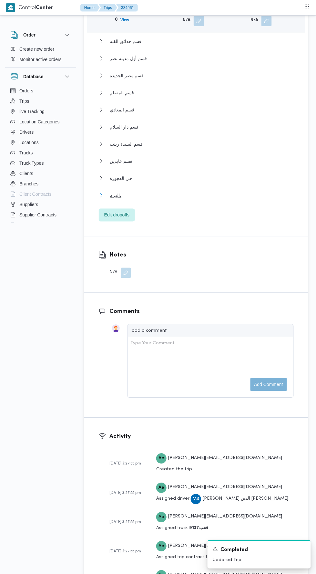
click at [197, 192] on button "الهرم،" at bounding box center [196, 196] width 195 height 8
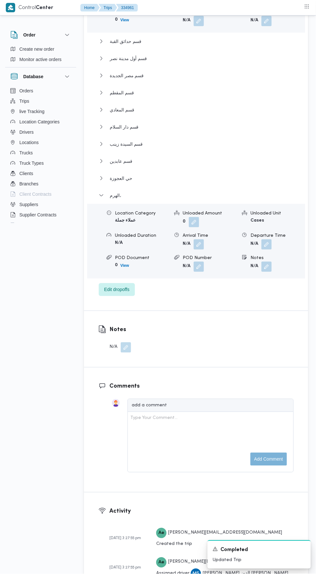
click at [271, 239] on button "button" at bounding box center [267, 244] width 10 height 10
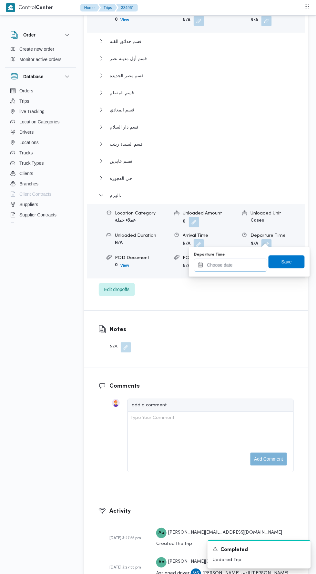
click at [245, 267] on input "Departure Time" at bounding box center [230, 265] width 73 height 13
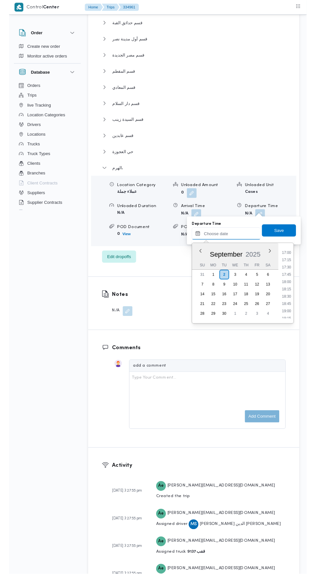
scroll to position [525, 0]
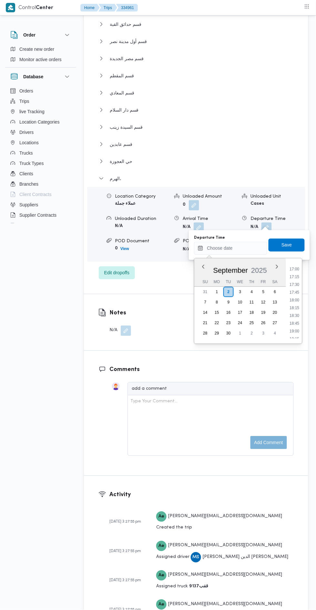
click at [293, 270] on li "17:00" at bounding box center [295, 269] width 15 height 6
type input "02/09/2025 17:00"
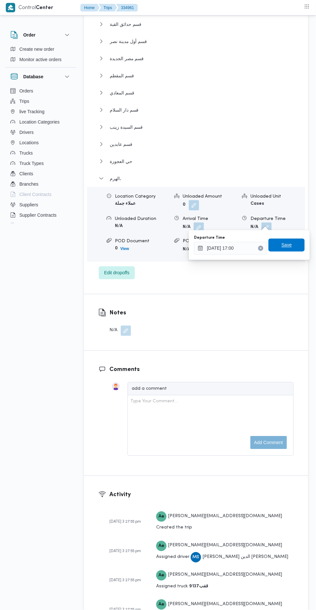
click at [292, 246] on span "Save" at bounding box center [287, 245] width 10 height 8
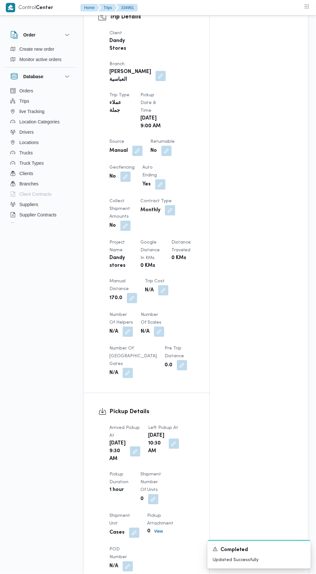
scroll to position [0, 0]
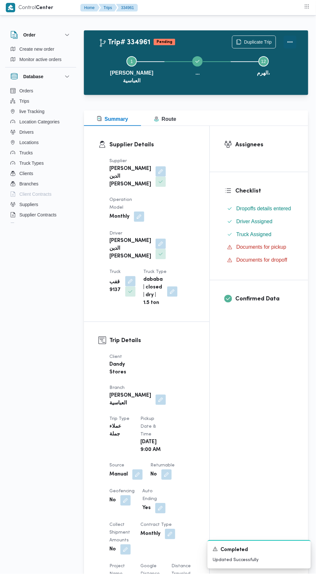
click at [293, 46] on button "Actions" at bounding box center [290, 42] width 13 height 13
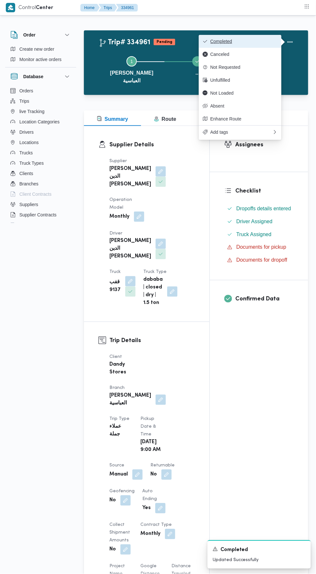
click at [255, 41] on span "Completed" at bounding box center [244, 41] width 67 height 5
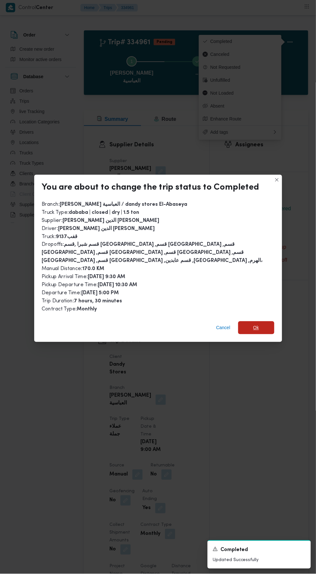
click at [259, 324] on span "Ok" at bounding box center [257, 328] width 6 height 8
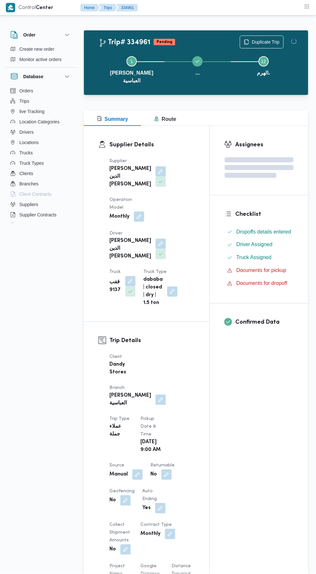
click at [278, 394] on div "Assignees Checklist Dropoffs details entered Driver Assigned Truck Assigned Doc…" at bounding box center [259, 518] width 99 height 785
